Goal: Navigation & Orientation: Understand site structure

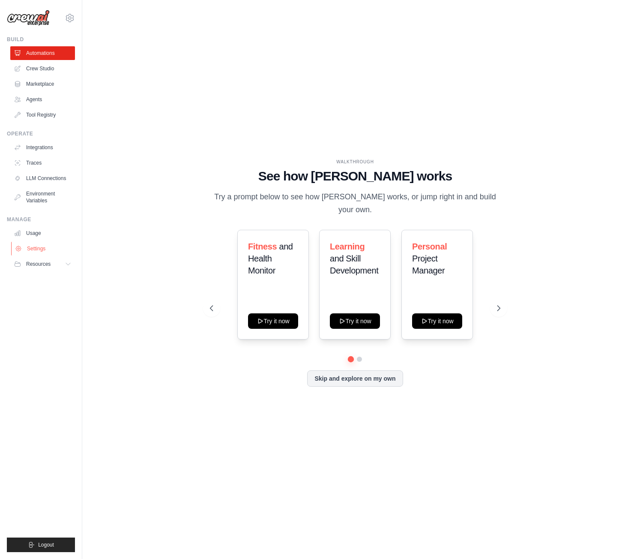
click at [42, 252] on link "Settings" at bounding box center [43, 249] width 65 height 14
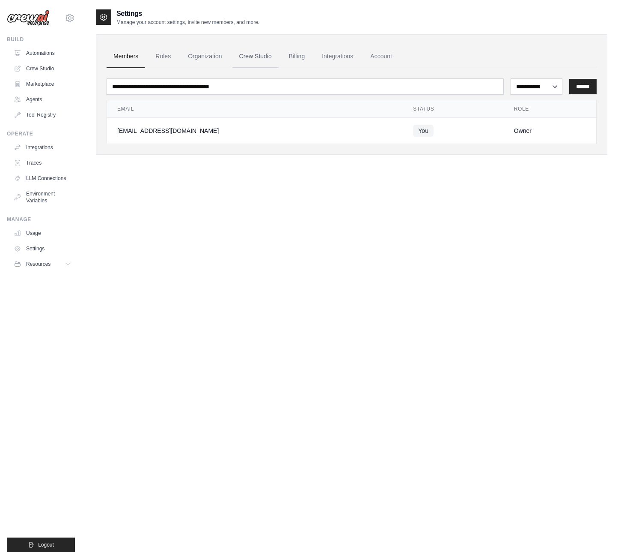
click at [263, 49] on link "Crew Studio" at bounding box center [256, 56] width 46 height 23
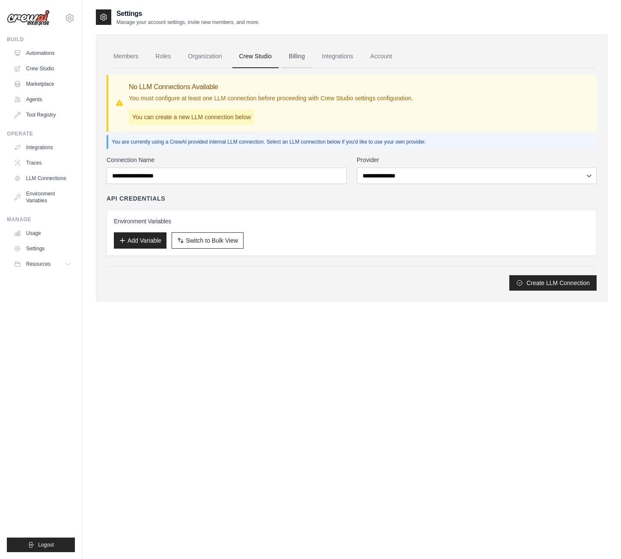
click at [284, 52] on link "Billing" at bounding box center [297, 56] width 30 height 23
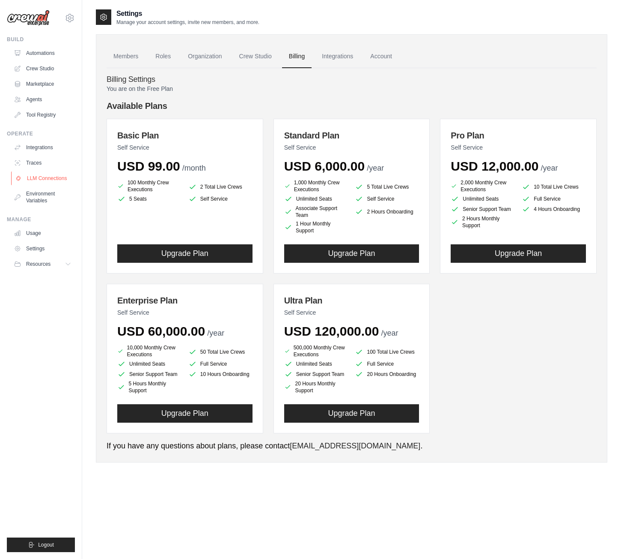
click at [52, 176] on link "LLM Connections" at bounding box center [43, 178] width 65 height 14
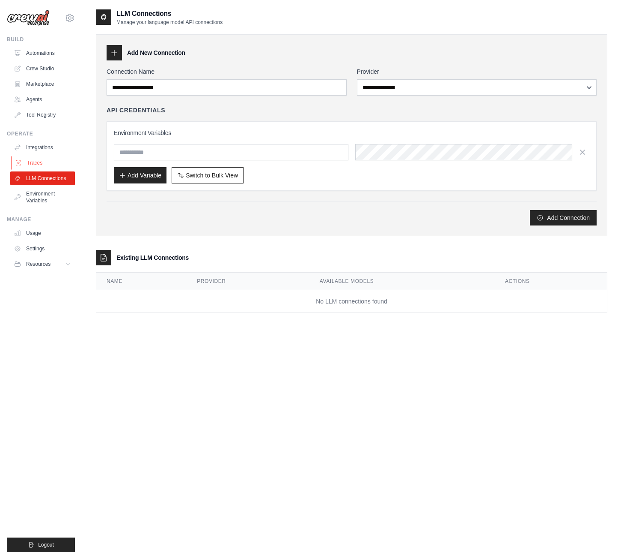
click at [38, 159] on link "Traces" at bounding box center [43, 163] width 65 height 14
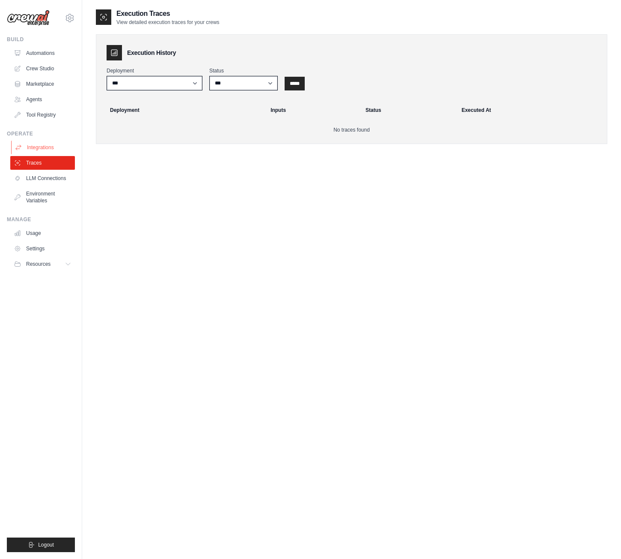
click at [43, 150] on link "Integrations" at bounding box center [43, 147] width 65 height 14
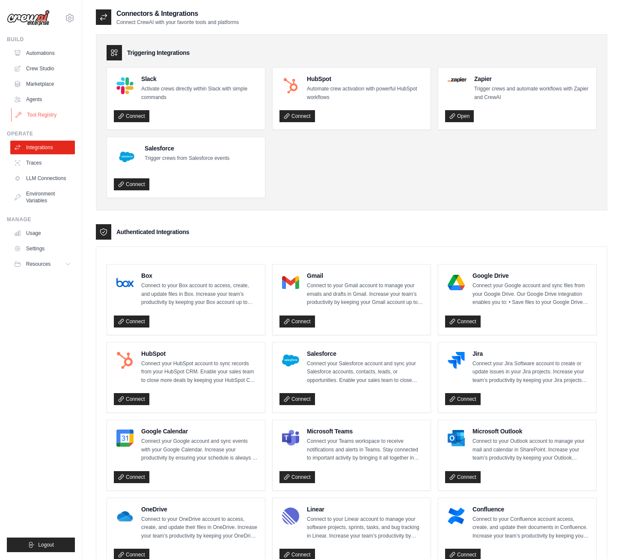
click at [59, 110] on link "Tool Registry" at bounding box center [43, 115] width 65 height 14
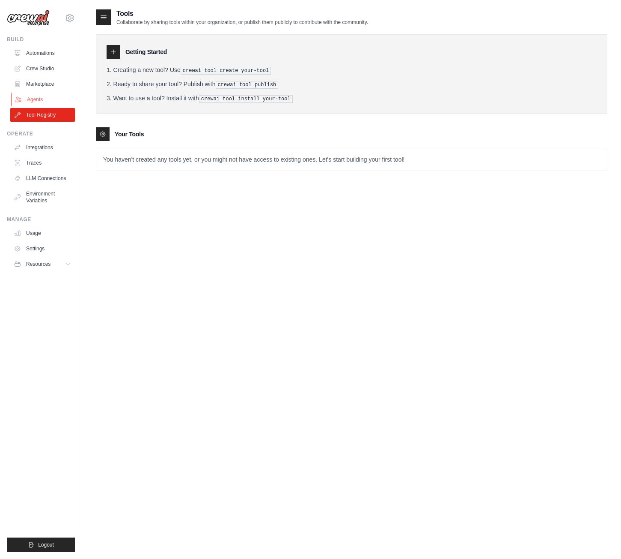
click at [61, 93] on link "Agents" at bounding box center [43, 100] width 65 height 14
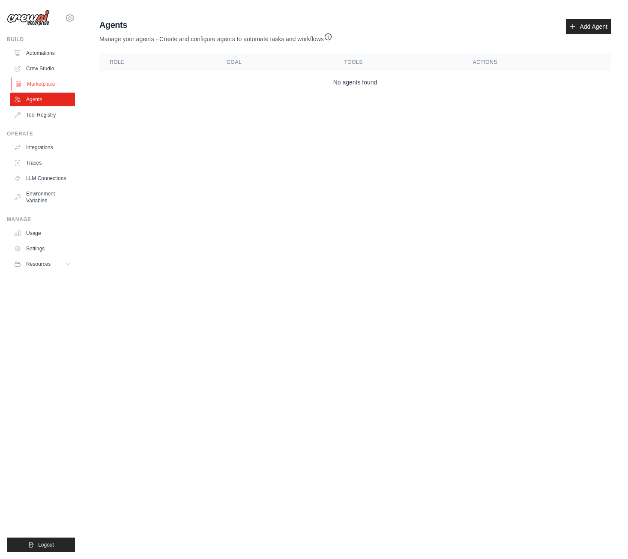
click at [62, 80] on link "Marketplace" at bounding box center [43, 84] width 65 height 14
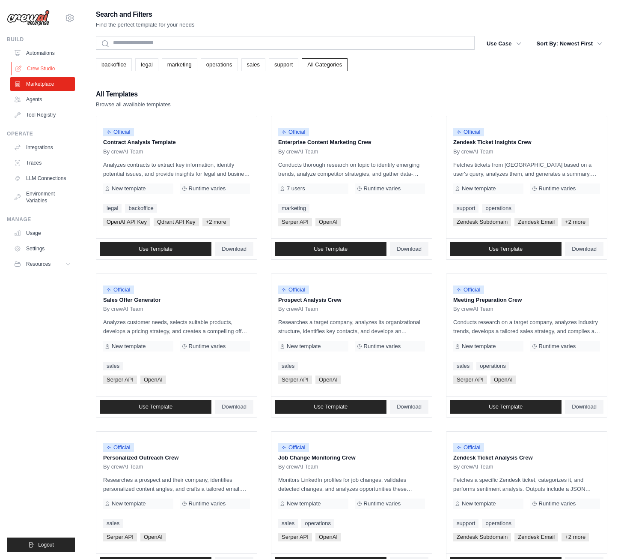
click at [61, 72] on link "Crew Studio" at bounding box center [43, 69] width 65 height 14
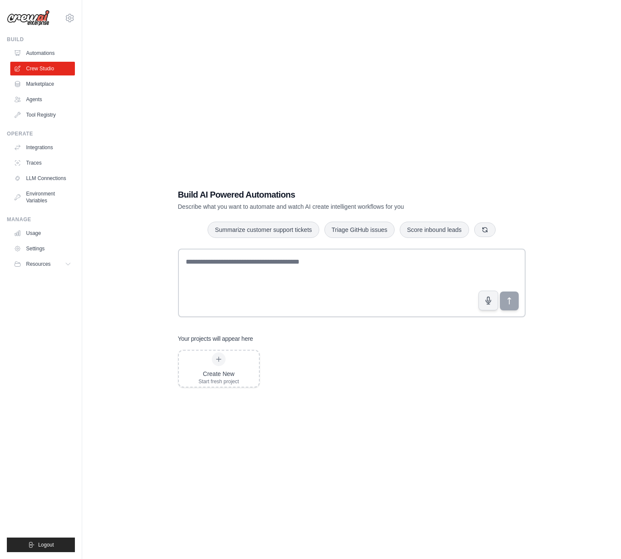
click at [51, 54] on link "Automations" at bounding box center [42, 53] width 65 height 14
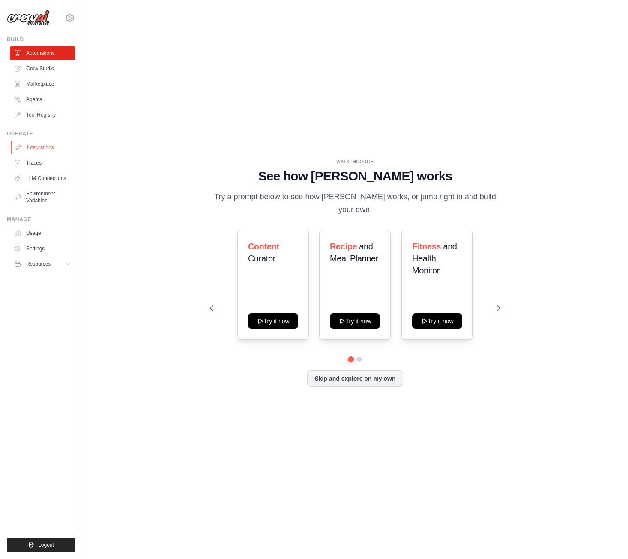
click at [49, 149] on link "Integrations" at bounding box center [43, 147] width 65 height 14
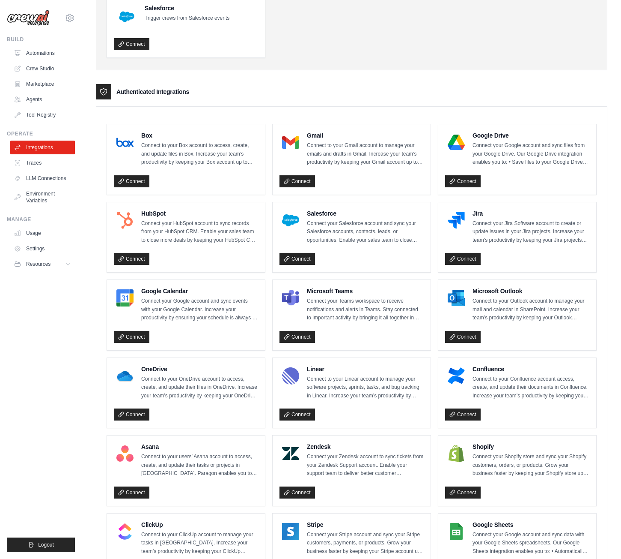
scroll to position [135, 0]
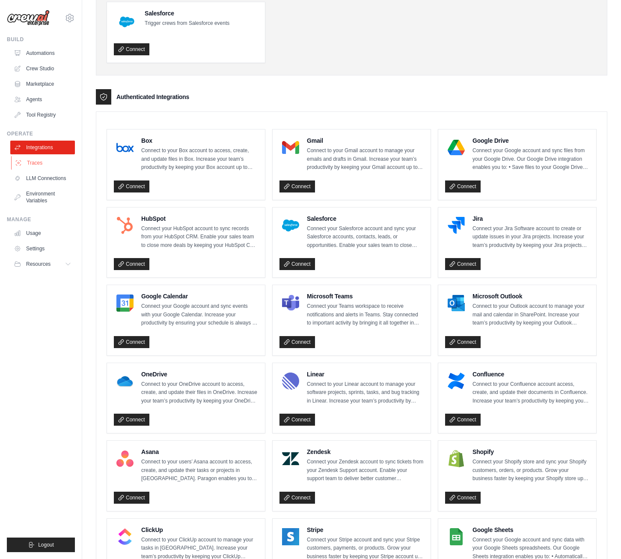
click at [42, 163] on link "Traces" at bounding box center [43, 163] width 65 height 14
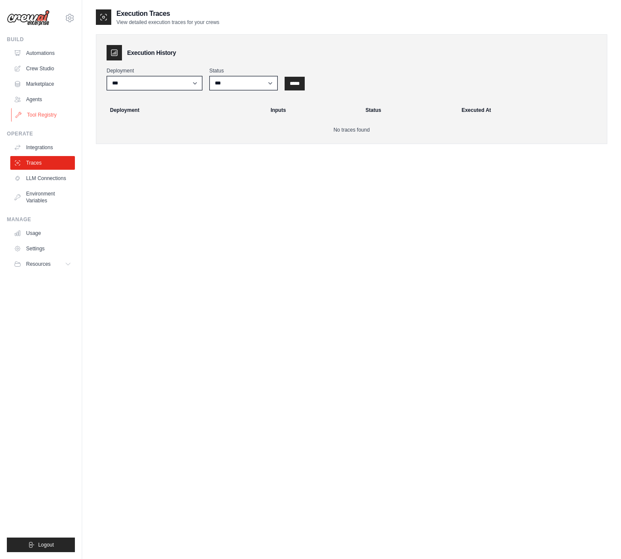
click at [42, 120] on link "Tool Registry" at bounding box center [43, 115] width 65 height 14
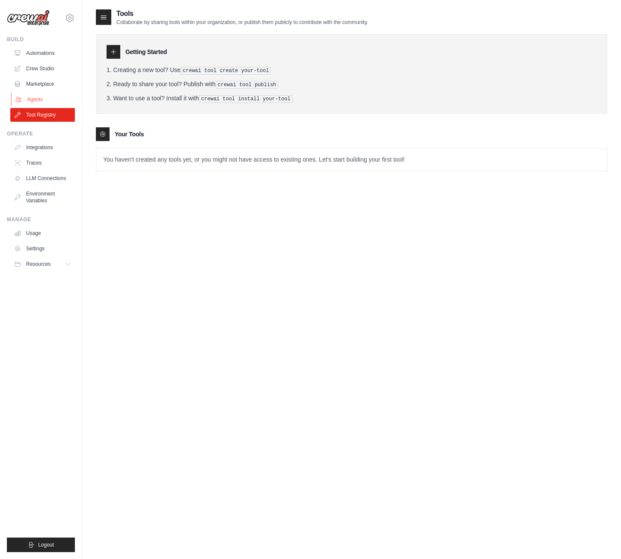
click at [33, 96] on link "Agents" at bounding box center [43, 100] width 65 height 14
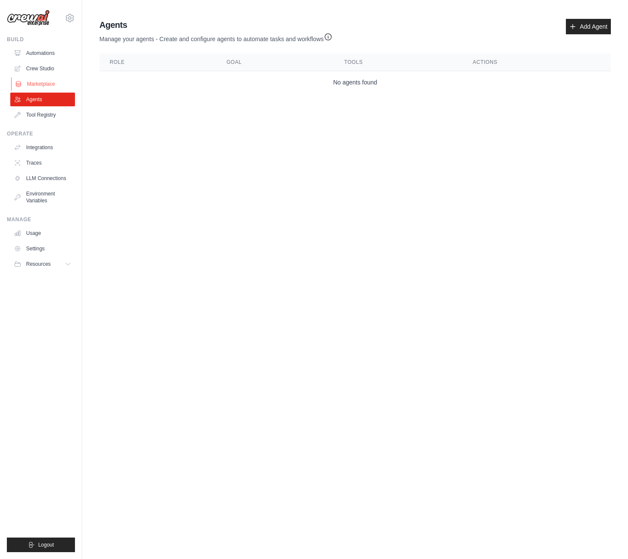
click at [33, 87] on link "Marketplace" at bounding box center [43, 84] width 65 height 14
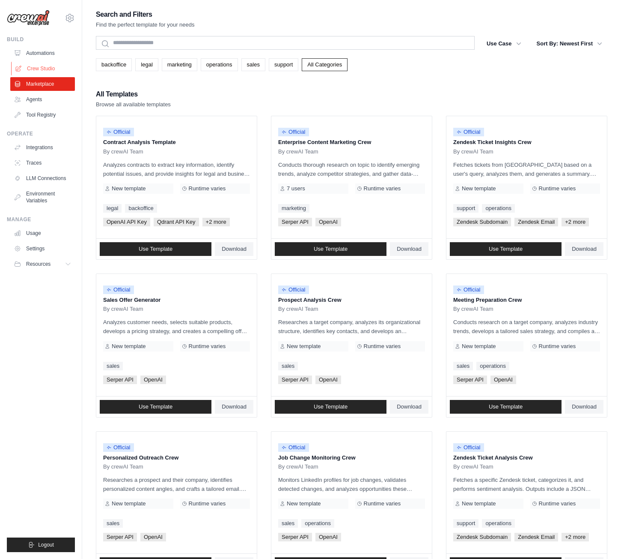
click at [41, 69] on link "Crew Studio" at bounding box center [43, 69] width 65 height 14
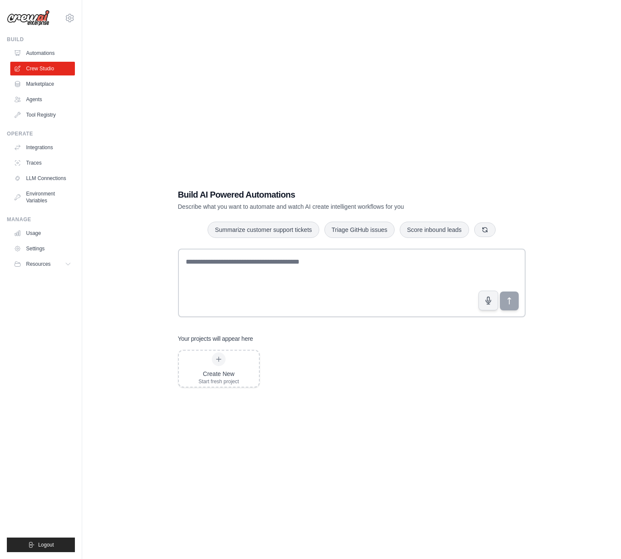
click at [39, 50] on link "Automations" at bounding box center [42, 53] width 65 height 14
